Goal: Information Seeking & Learning: Compare options

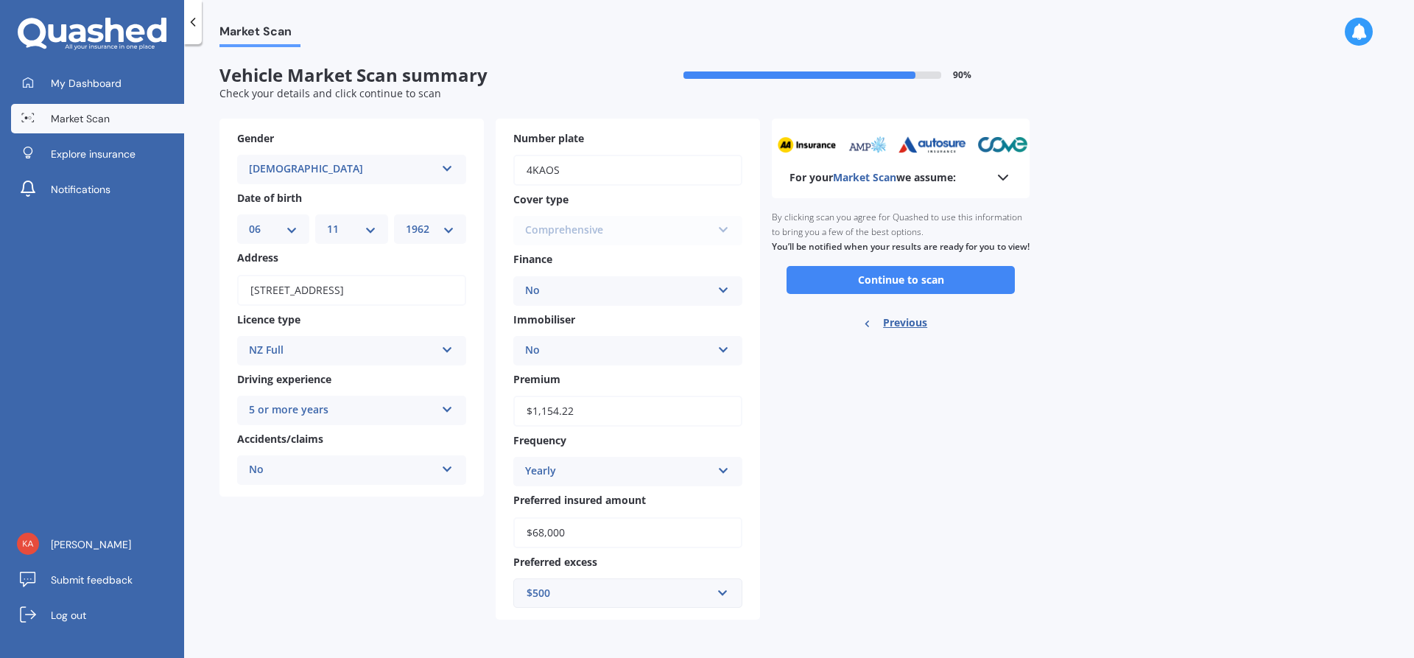
select select "06"
select select "11"
select select "1962"
click at [905, 288] on button "Continue to scan" at bounding box center [900, 280] width 228 height 28
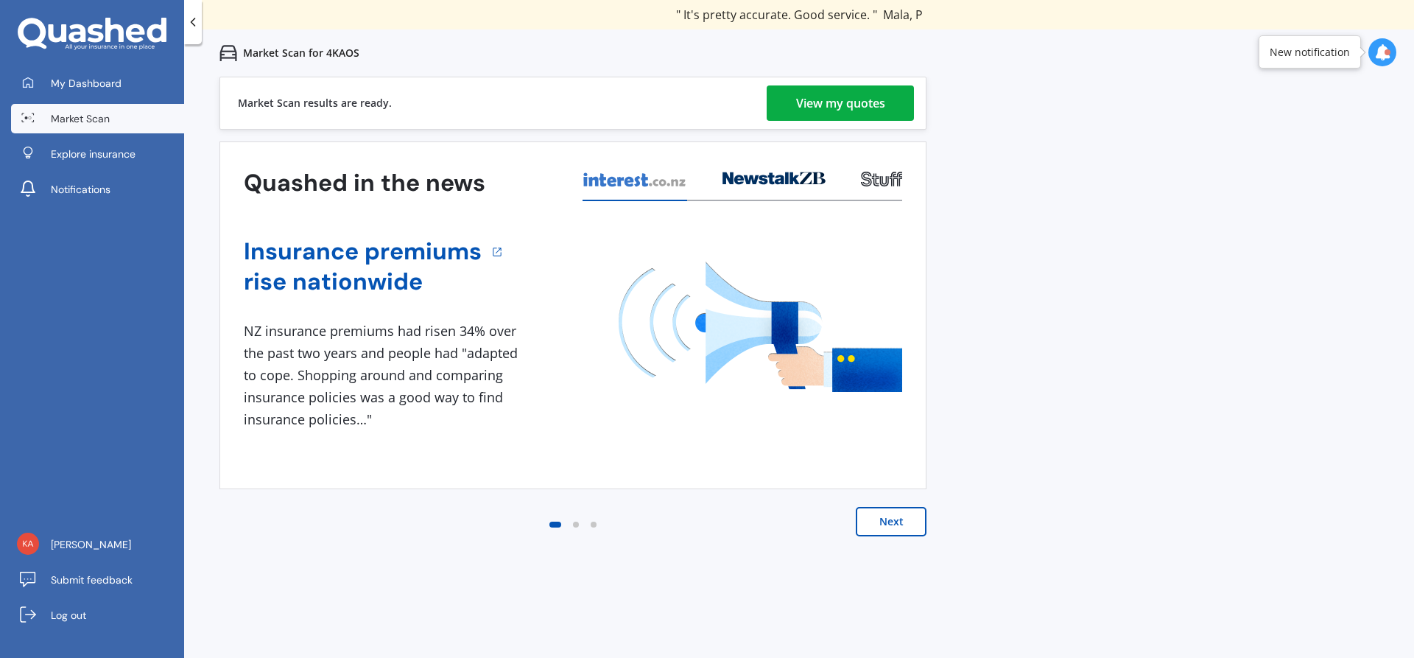
click at [1384, 50] on div at bounding box center [1387, 52] width 6 height 6
click at [1227, 113] on b "Market Scan" at bounding box center [1235, 115] width 60 height 10
